Goal: Find specific page/section: Find specific page/section

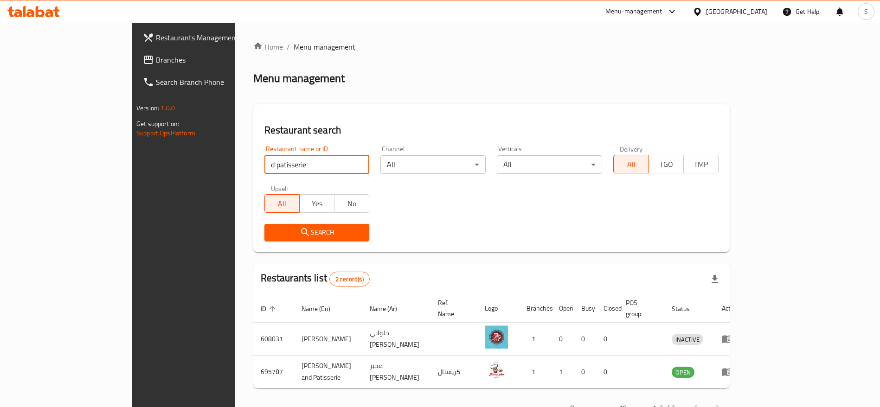
click at [268, 167] on input "d patisserie" at bounding box center [316, 164] width 105 height 19
type input "ح"
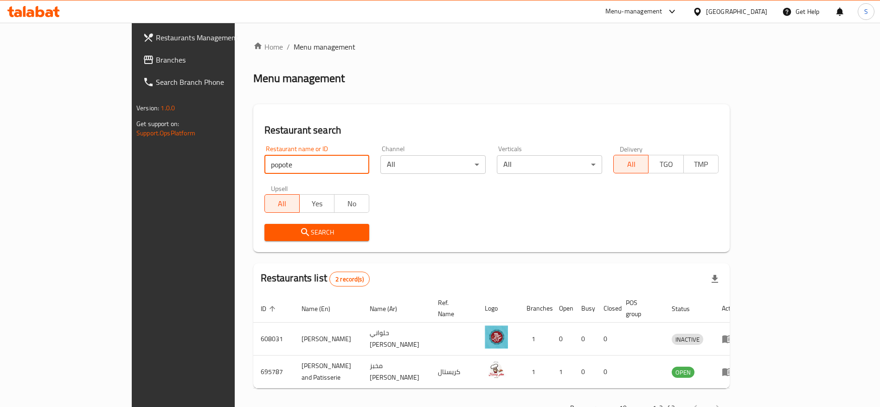
type input "popote"
click button "Search" at bounding box center [316, 232] width 105 height 17
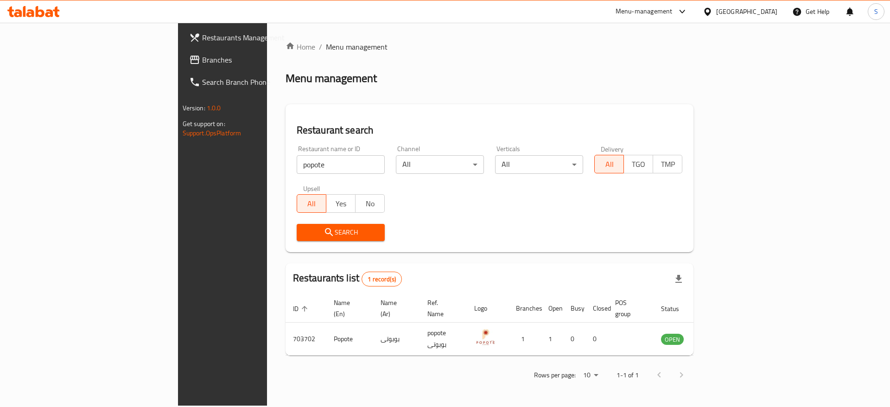
click at [462, 221] on div "Home / Menu management Menu management Restaurant search Restaurant name or ID …" at bounding box center [490, 214] width 409 height 346
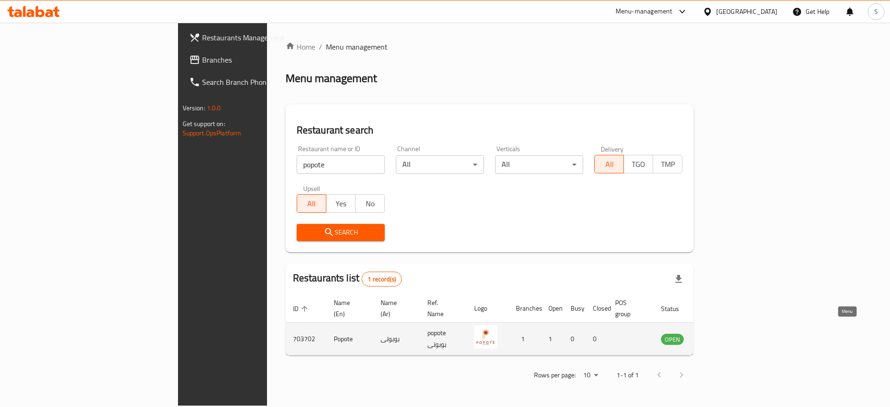
click at [721, 336] on icon "enhanced table" at bounding box center [715, 340] width 10 height 8
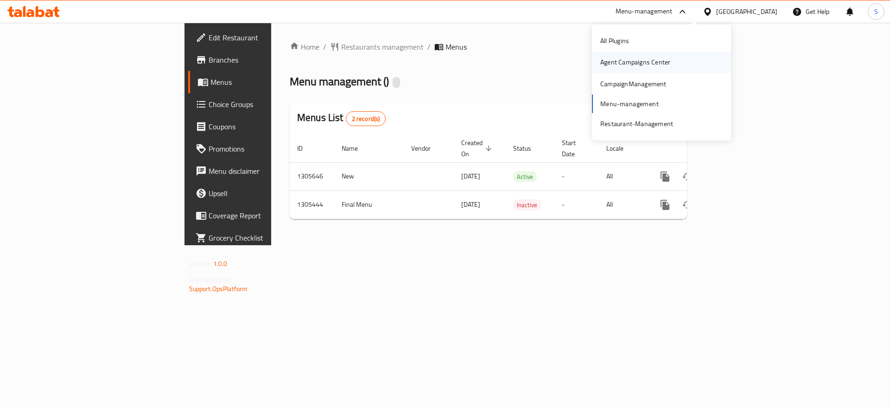
click at [640, 61] on div "Agent Campaigns Center" at bounding box center [636, 62] width 70 height 10
